Goal: Find contact information

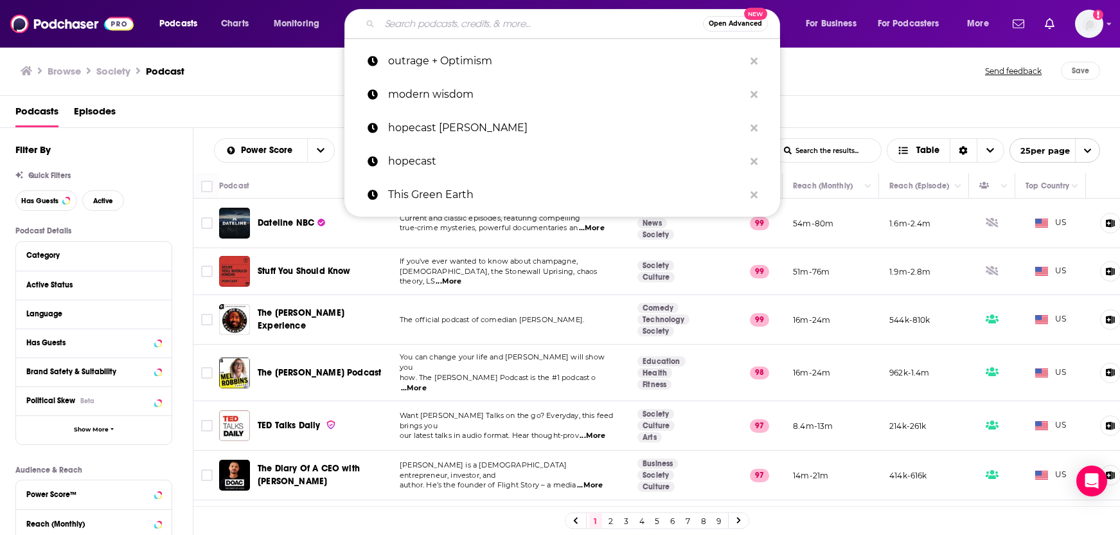
click at [406, 22] on input "Search podcasts, credits, & more..." at bounding box center [541, 23] width 323 height 21
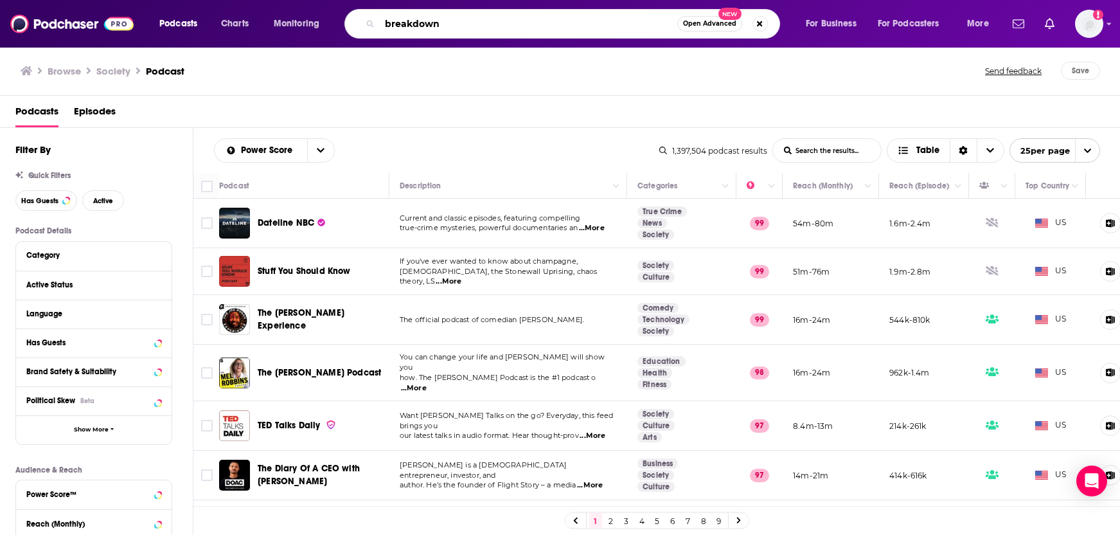
type input "breakdown"
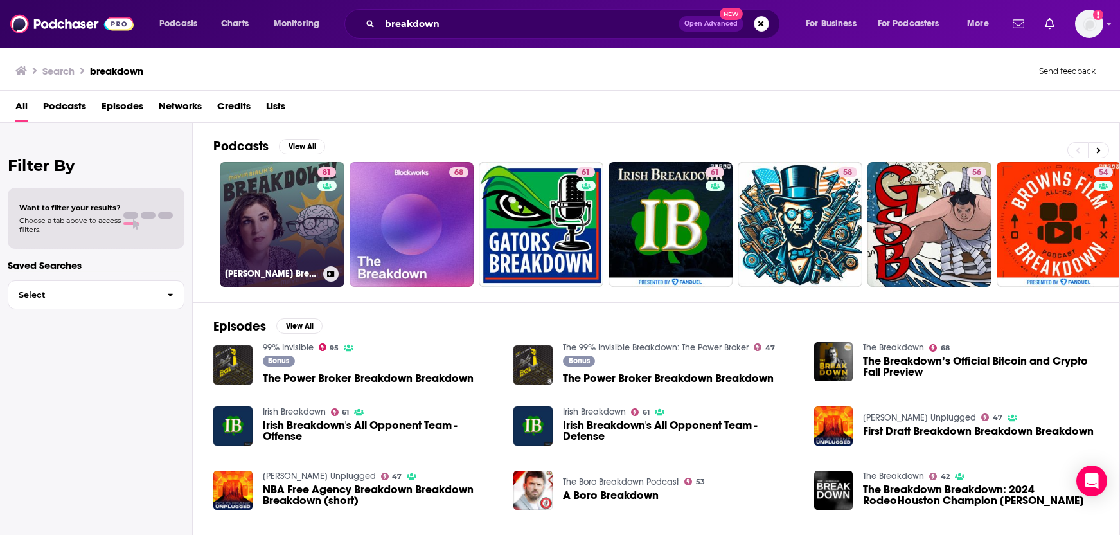
click at [251, 245] on link "81 [PERSON_NAME] Breakdown" at bounding box center [282, 224] width 125 height 125
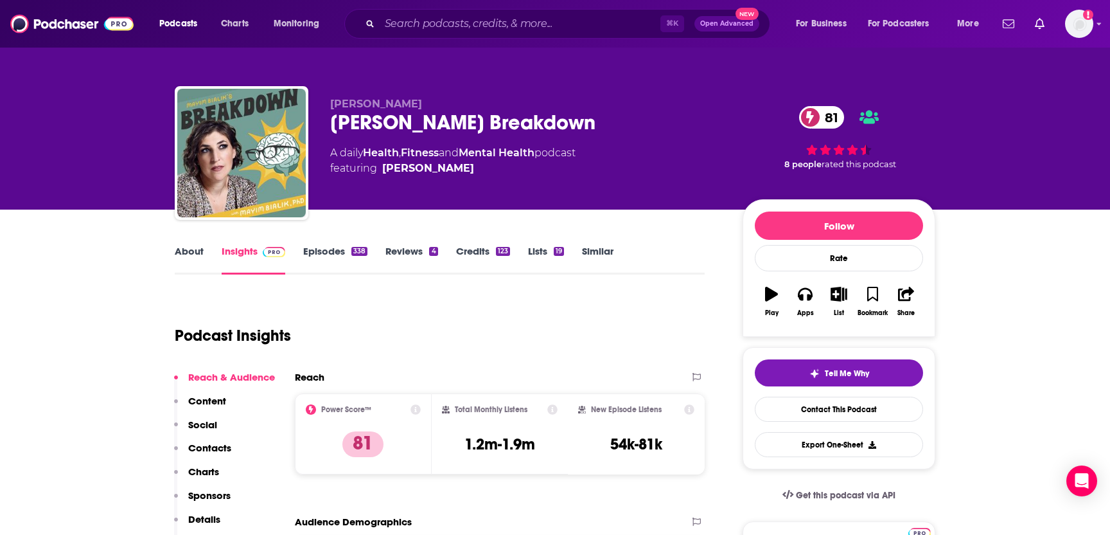
click at [228, 447] on p "Contacts" at bounding box center [209, 447] width 43 height 12
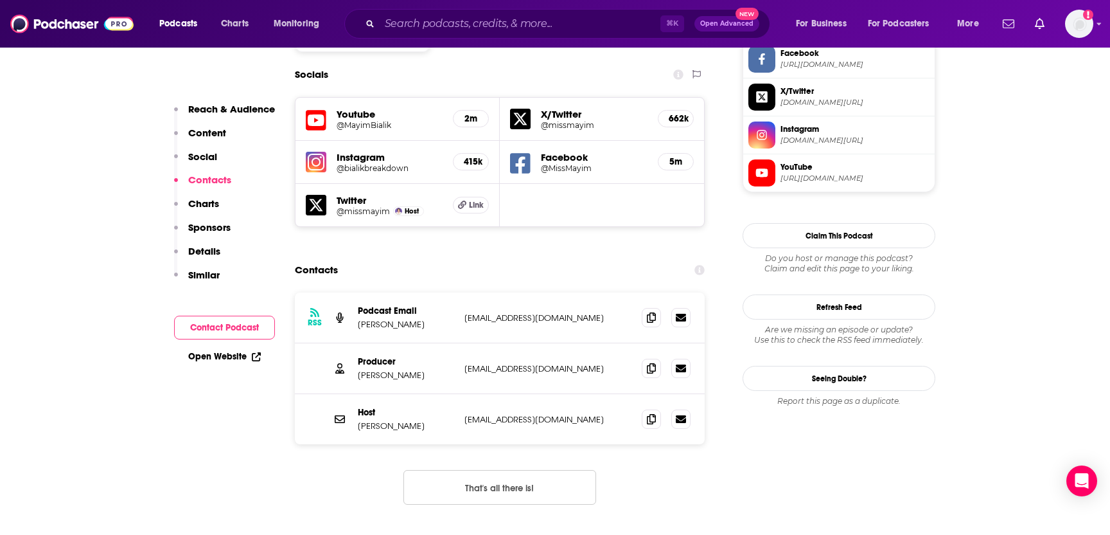
scroll to position [1147, 0]
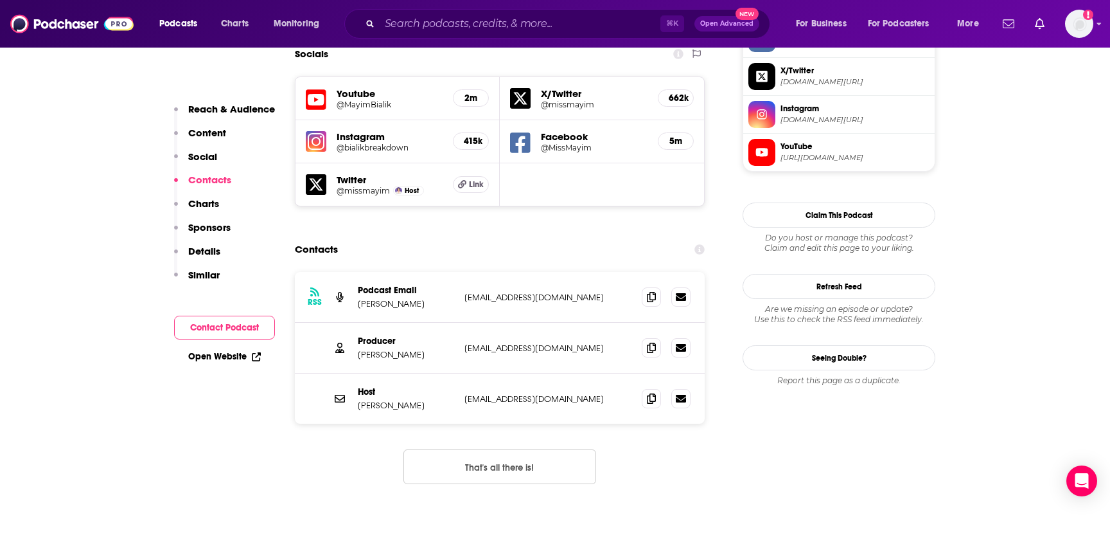
click at [372, 335] on p "Producer" at bounding box center [406, 340] width 96 height 11
